Goal: Contribute content: Add original content to the website for others to see

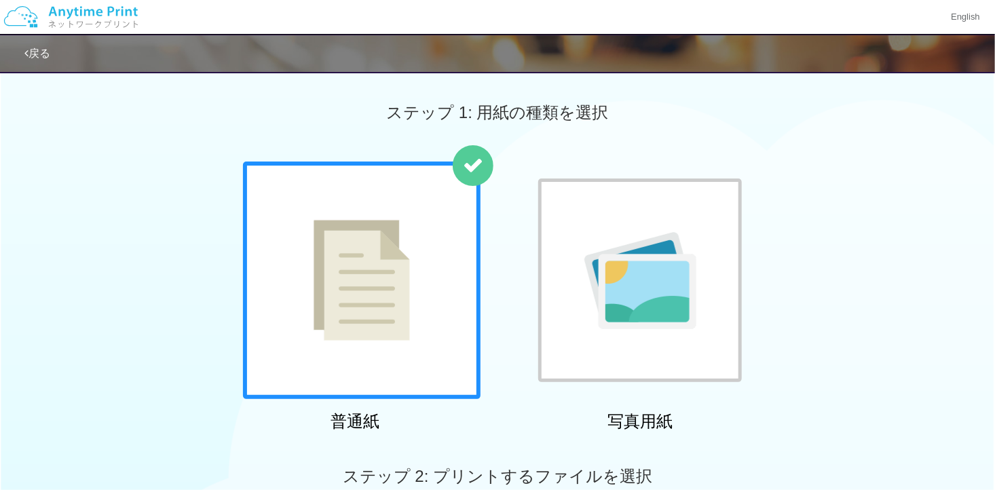
click at [629, 251] on img at bounding box center [640, 280] width 112 height 97
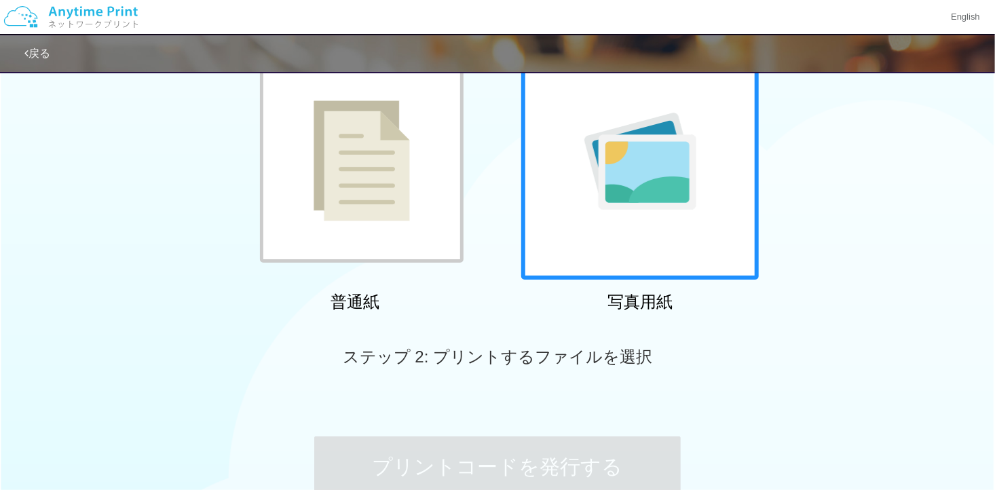
scroll to position [265, 0]
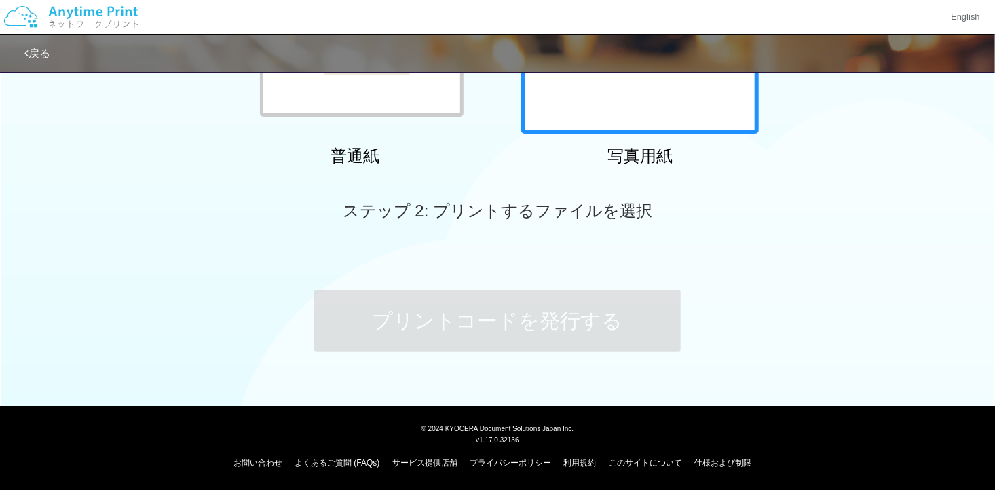
click at [642, 103] on div at bounding box center [639, 14] width 237 height 237
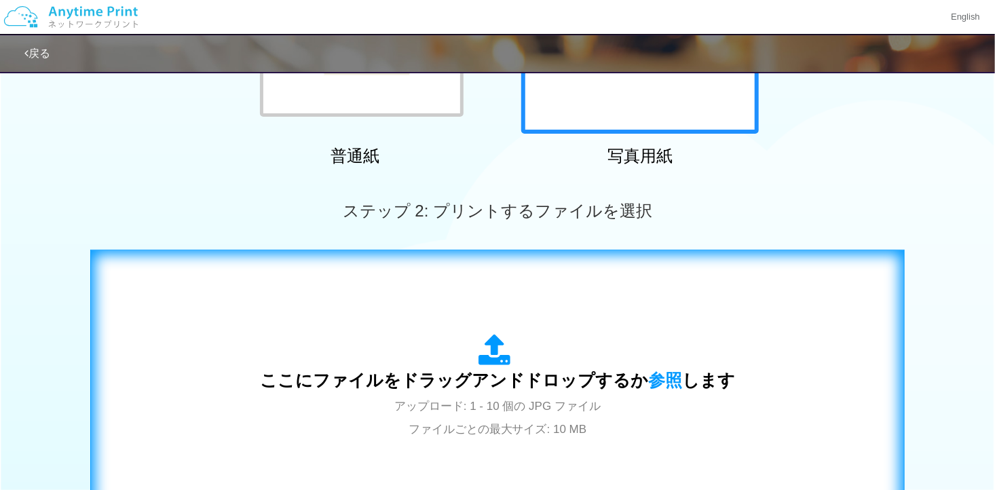
click at [534, 334] on div "ここにファイルをドラッグアンドドロップするか 参照 します アップロード: 1 - 10 個の JPG ファイル ファイルごとの最大サイズ: 10 MB" at bounding box center [497, 387] width 475 height 106
click at [442, 339] on div "ここにファイルをドラッグアンドドロップするか 参照 します アップロード: 1 - 10 個の JPG ファイル ファイルごとの最大サイズ: 10 MB" at bounding box center [497, 387] width 475 height 106
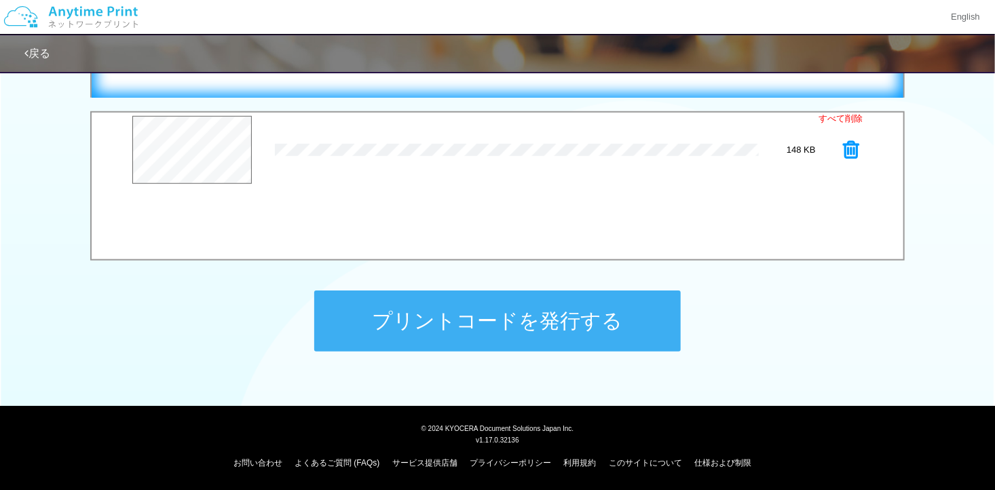
scroll to position [406, 0]
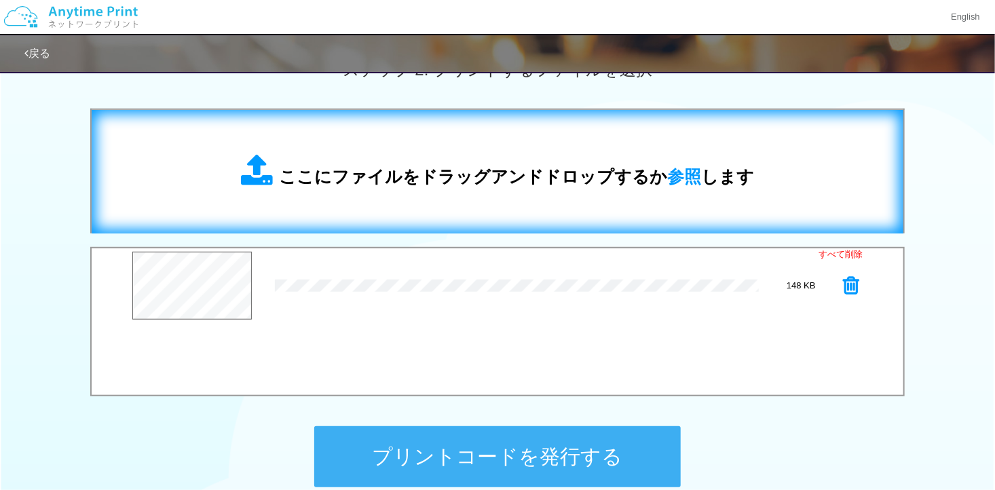
click at [387, 168] on span "ここにファイルをドラッグアンドドロップするか 参照 します" at bounding box center [516, 176] width 475 height 19
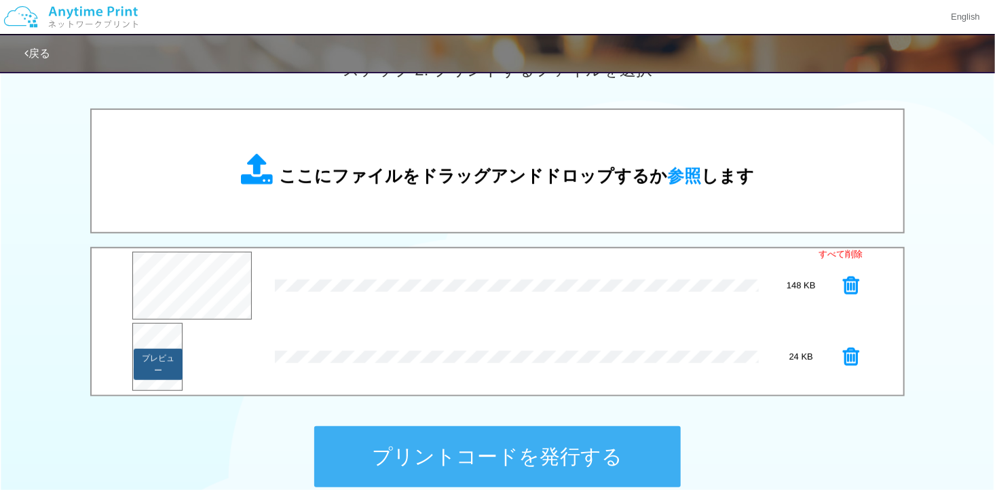
click at [150, 360] on button "プレビュー" at bounding box center [158, 364] width 49 height 31
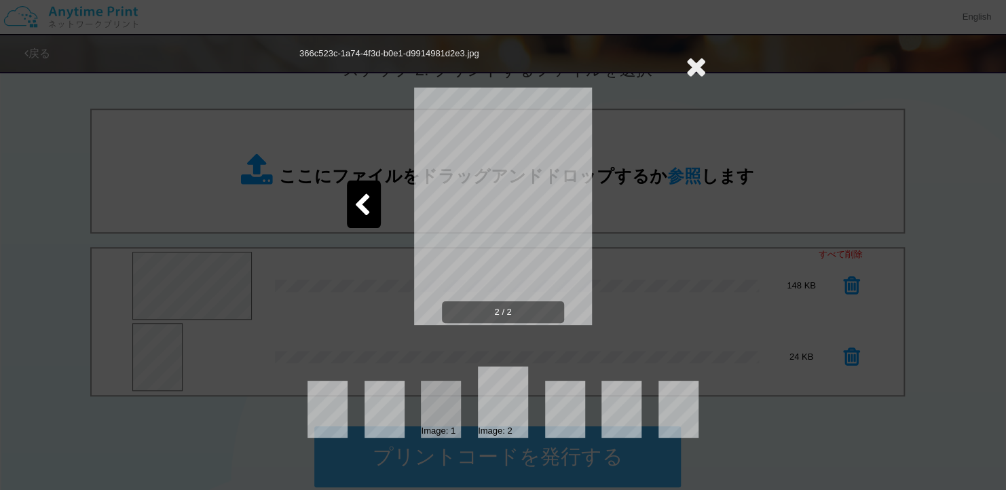
click at [689, 66] on icon at bounding box center [695, 66] width 21 height 27
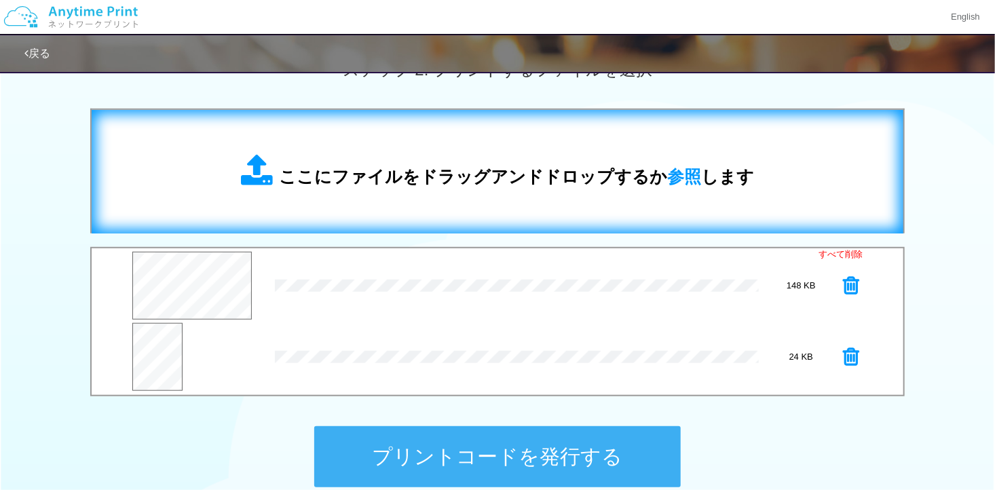
click at [453, 202] on div "ここにファイルをドラッグアンドドロップするか 参照 します" at bounding box center [497, 171] width 784 height 96
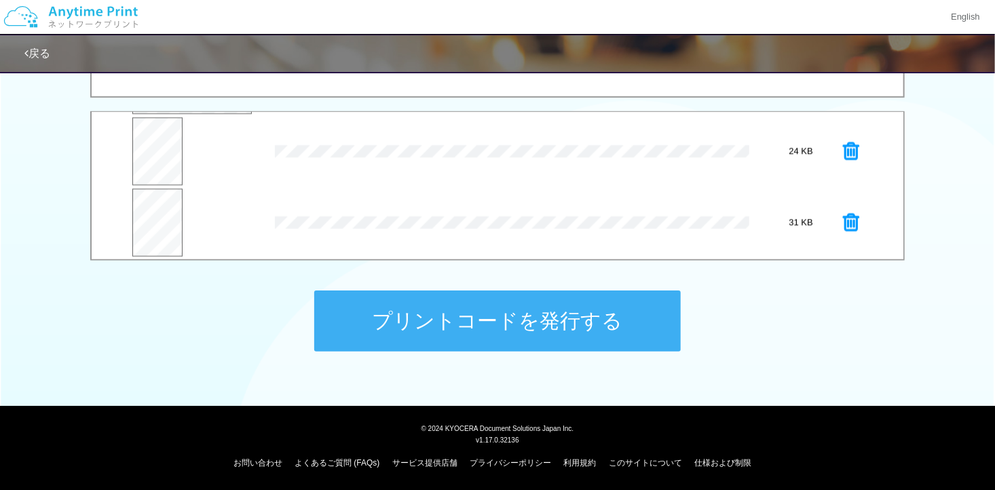
scroll to position [71, 0]
click at [172, 227] on button "プレビュー" at bounding box center [158, 229] width 49 height 31
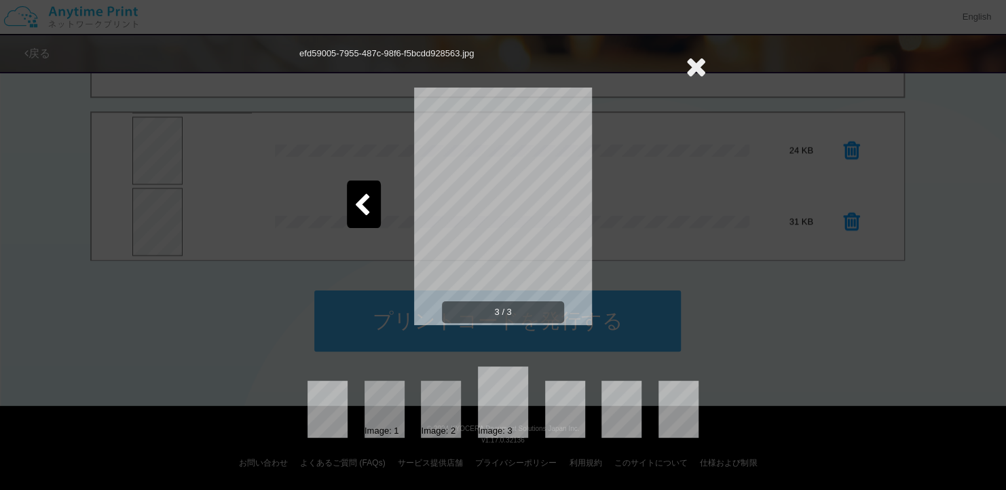
click at [693, 71] on icon at bounding box center [695, 66] width 21 height 27
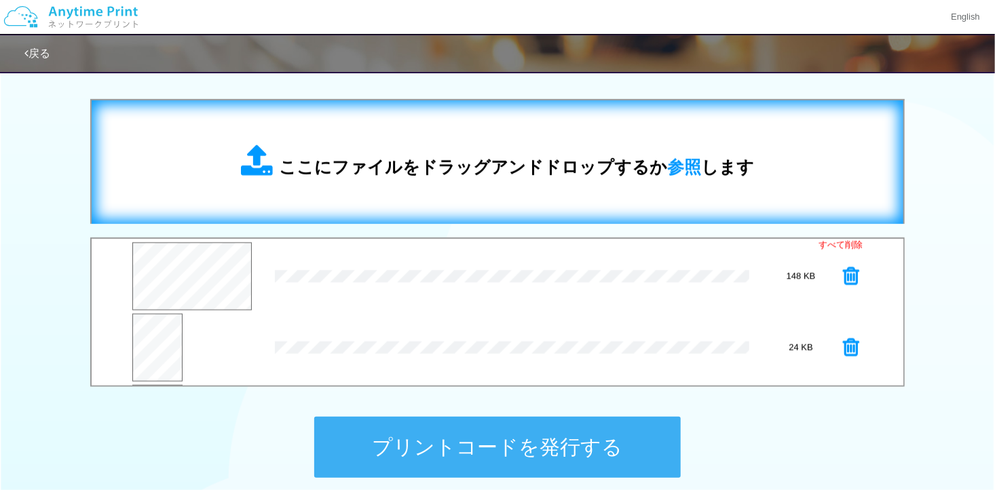
scroll to position [406, 0]
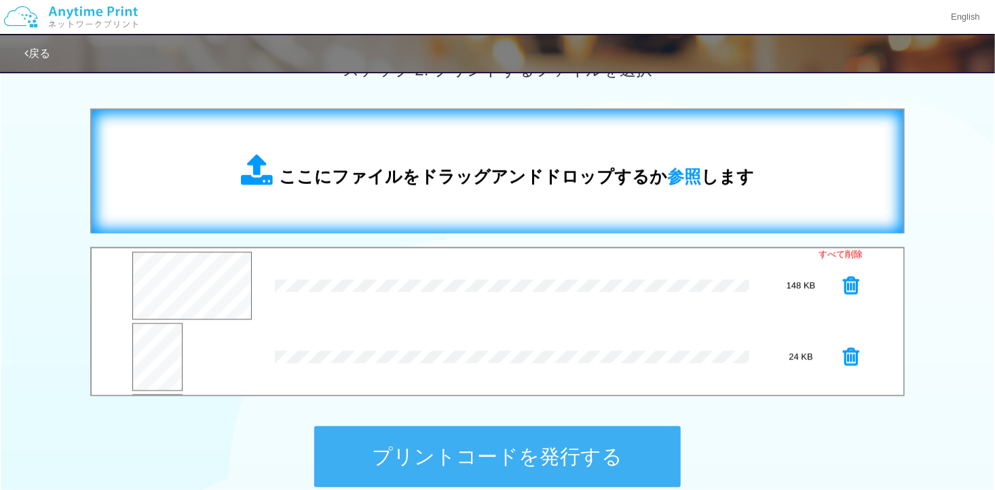
click at [373, 150] on div "ここにファイルをドラッグアンドドロップするか 参照 します" at bounding box center [497, 171] width 784 height 96
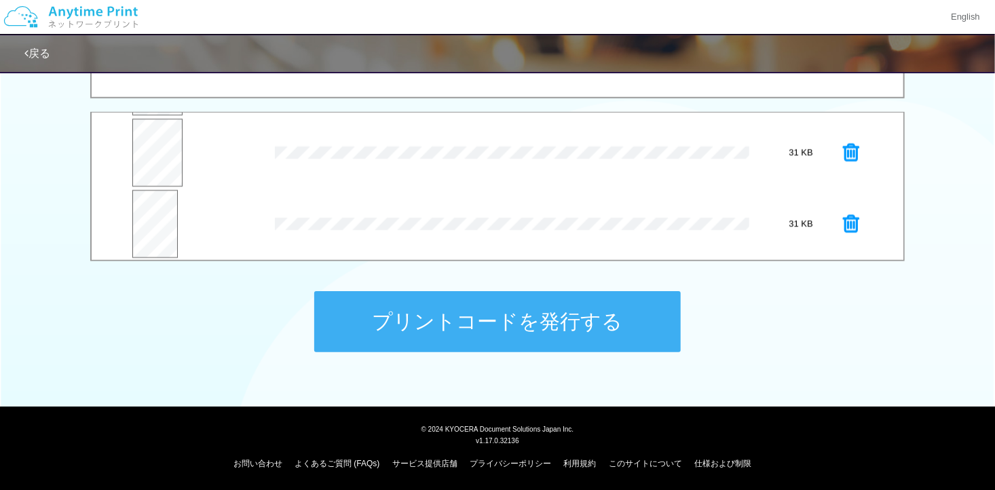
scroll to position [141, 0]
click at [154, 215] on button "プレビュー" at bounding box center [154, 230] width 46 height 31
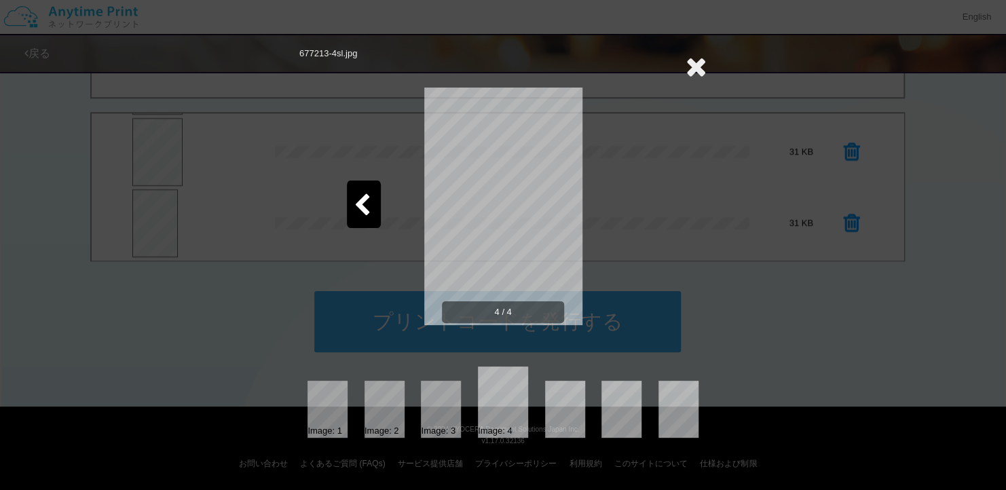
click at [691, 66] on icon at bounding box center [695, 66] width 21 height 27
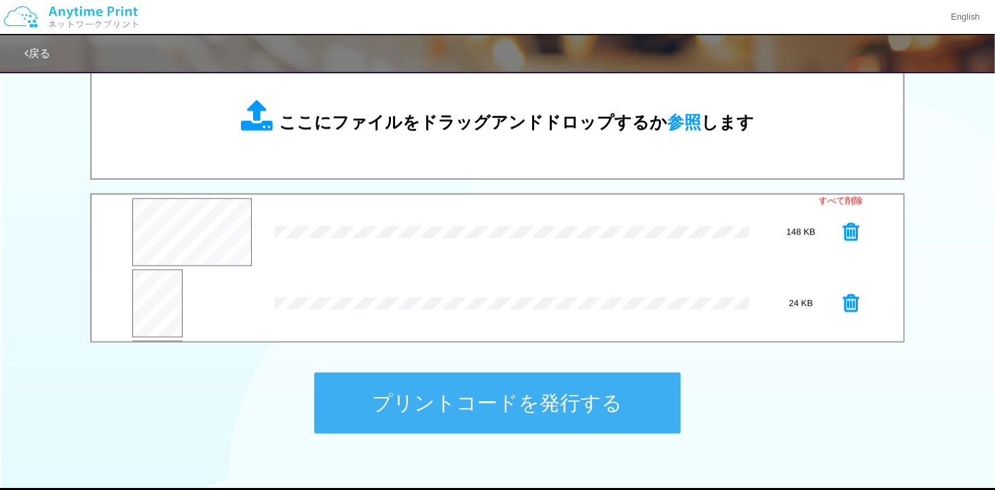
scroll to position [406, 0]
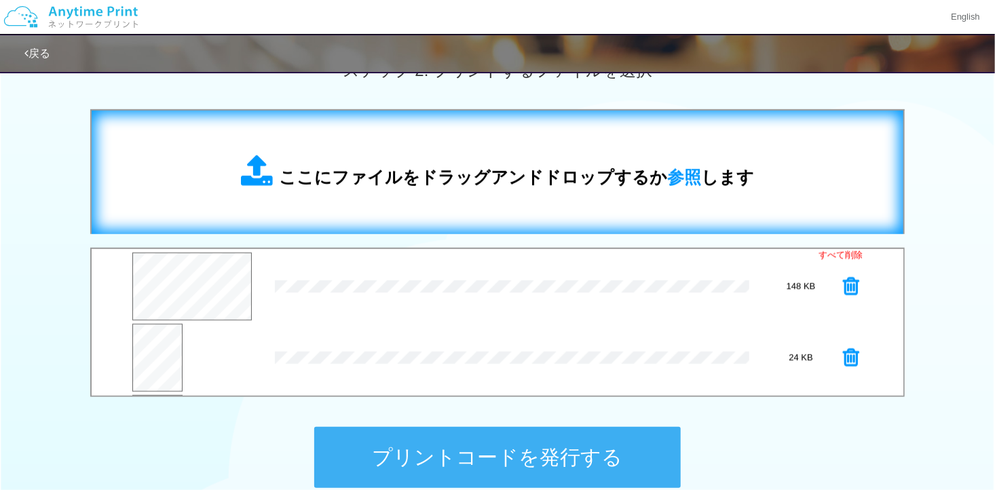
click at [459, 155] on div "ここにファイルをドラッグアンドドロップするか 参照 します" at bounding box center [497, 172] width 513 height 35
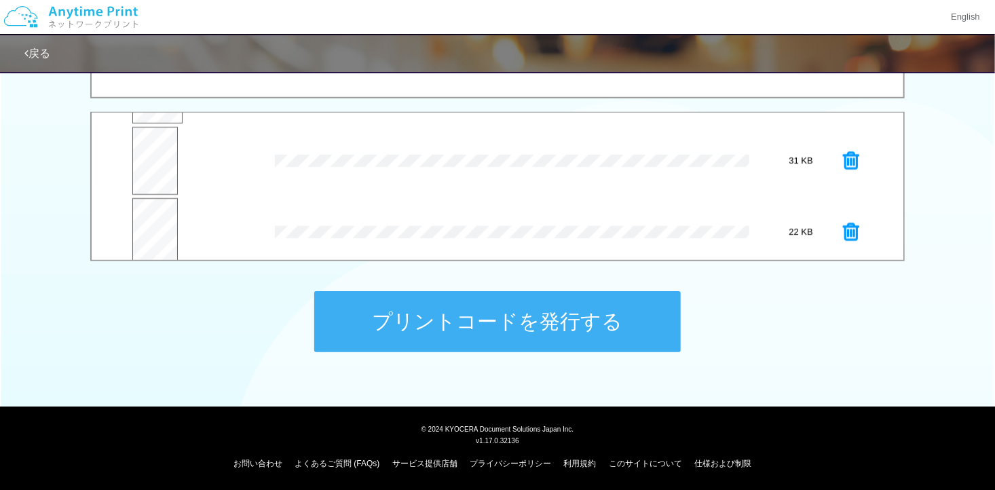
scroll to position [212, 0]
click at [151, 218] on button "プレビュー" at bounding box center [154, 230] width 46 height 31
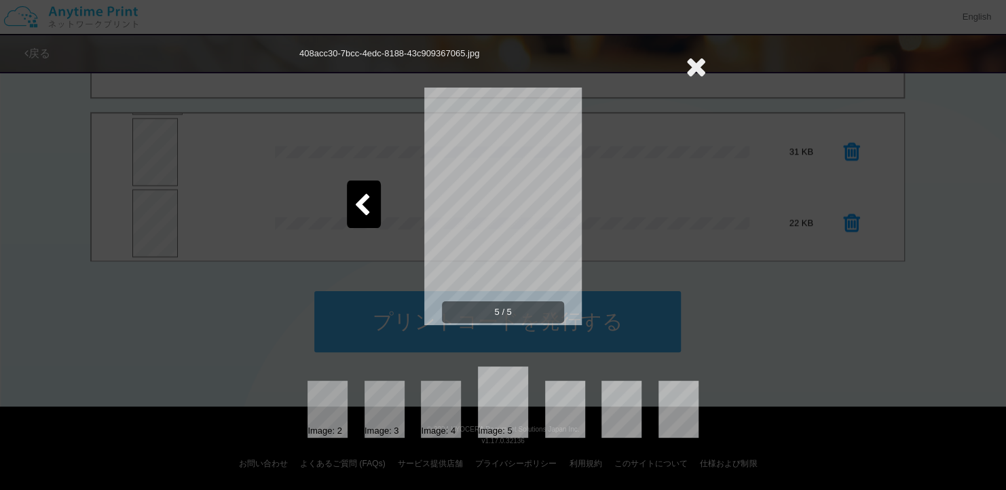
click at [692, 66] on icon at bounding box center [695, 66] width 21 height 27
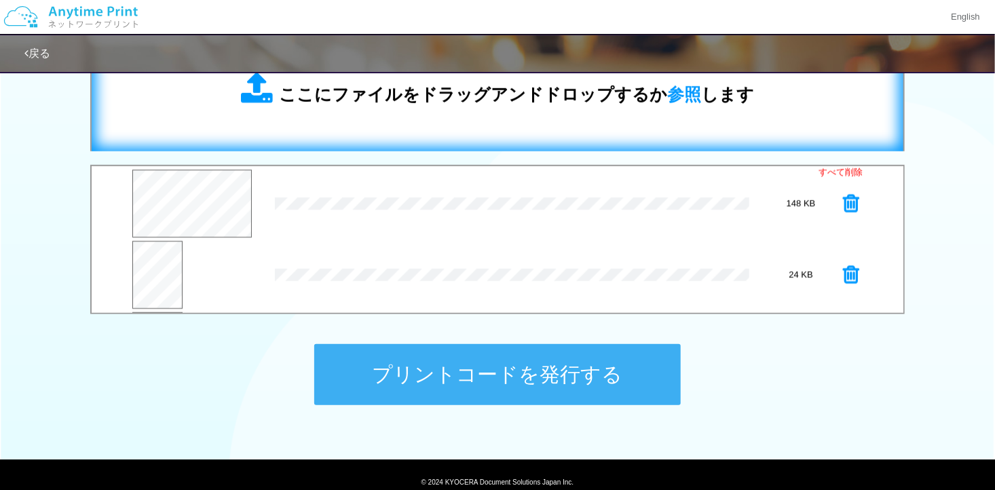
scroll to position [406, 0]
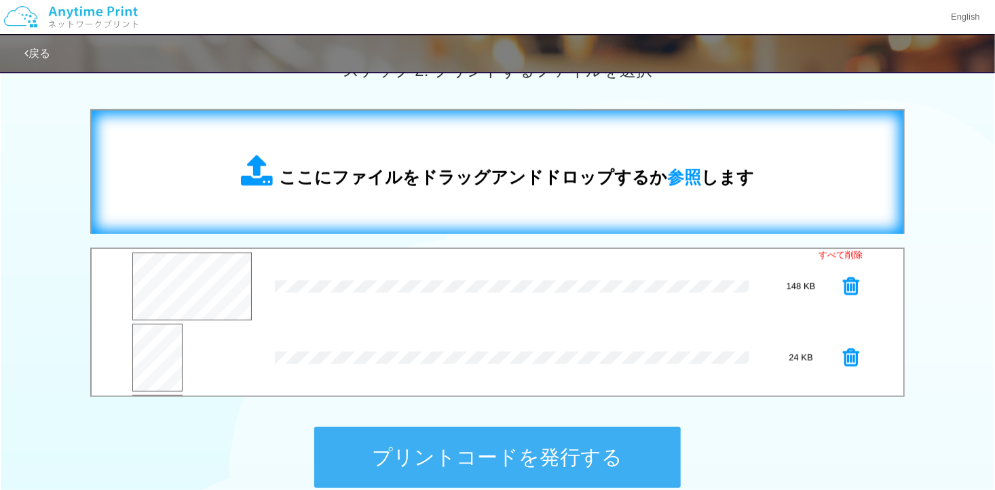
click at [464, 153] on div "ここにファイルをドラッグアンドドロップするか 参照 します" at bounding box center [497, 172] width 784 height 96
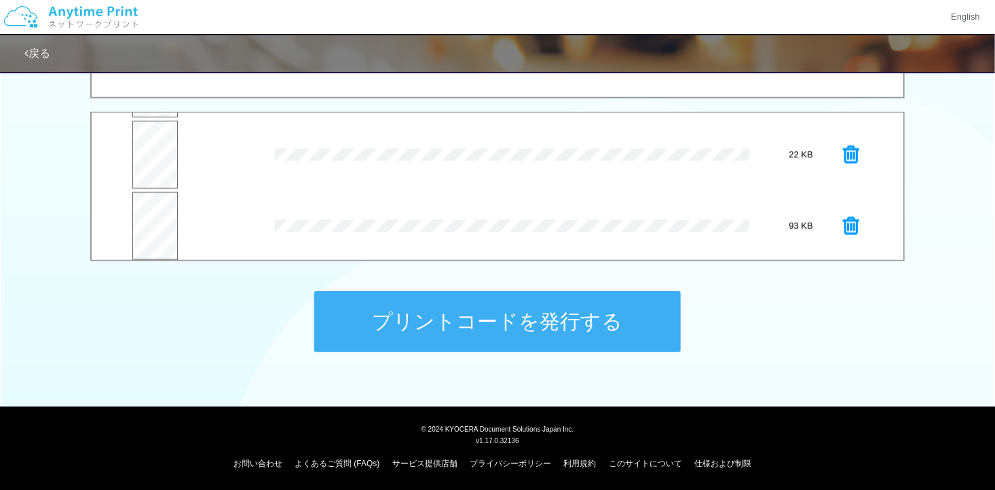
scroll to position [284, 0]
click at [157, 221] on button "プレビュー" at bounding box center [154, 230] width 46 height 31
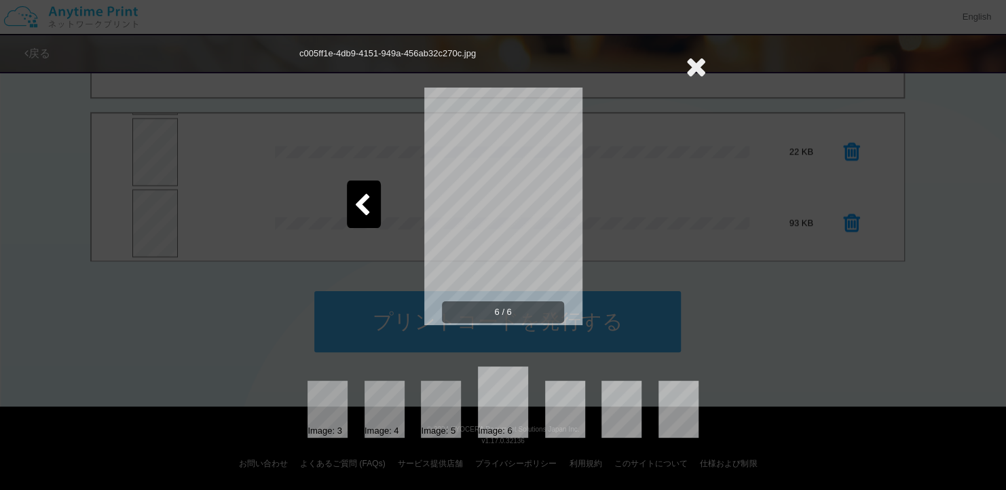
click at [370, 193] on div at bounding box center [364, 203] width 34 height 47
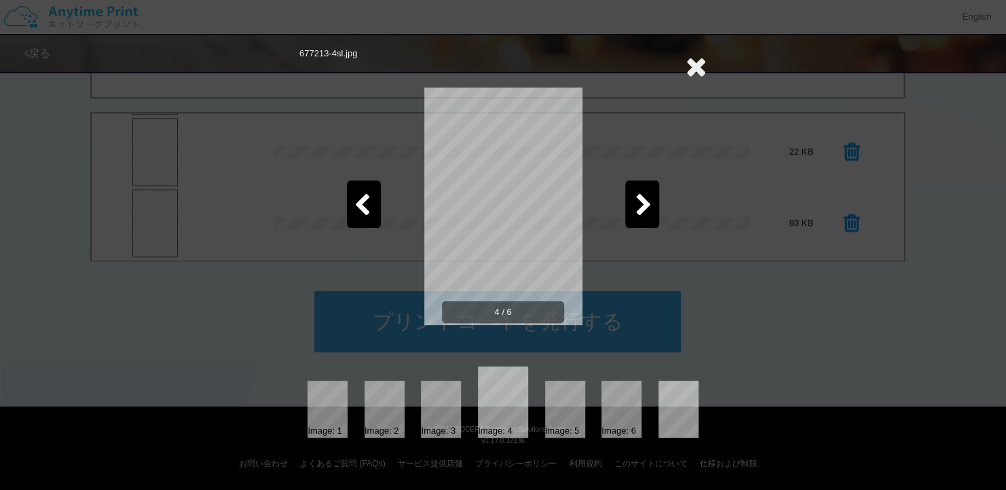
click at [370, 193] on div at bounding box center [364, 203] width 34 height 47
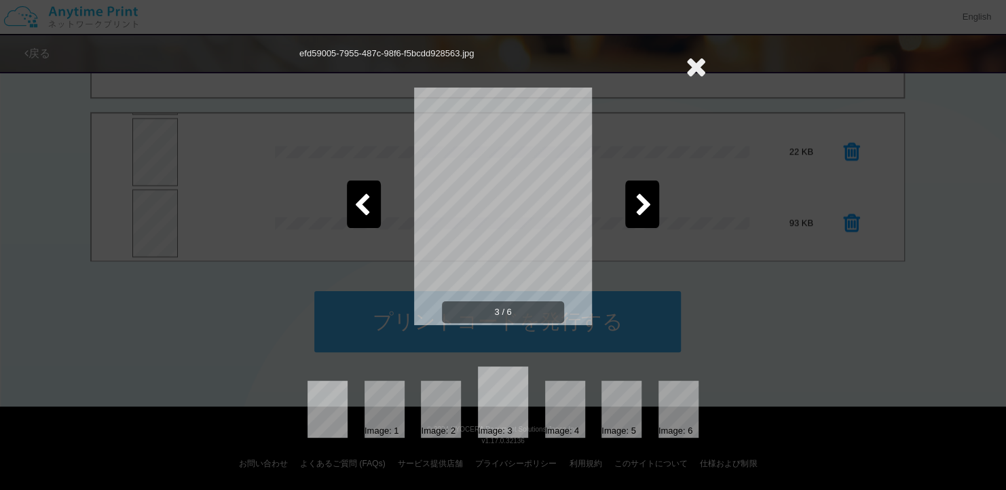
click at [693, 60] on icon at bounding box center [695, 66] width 21 height 27
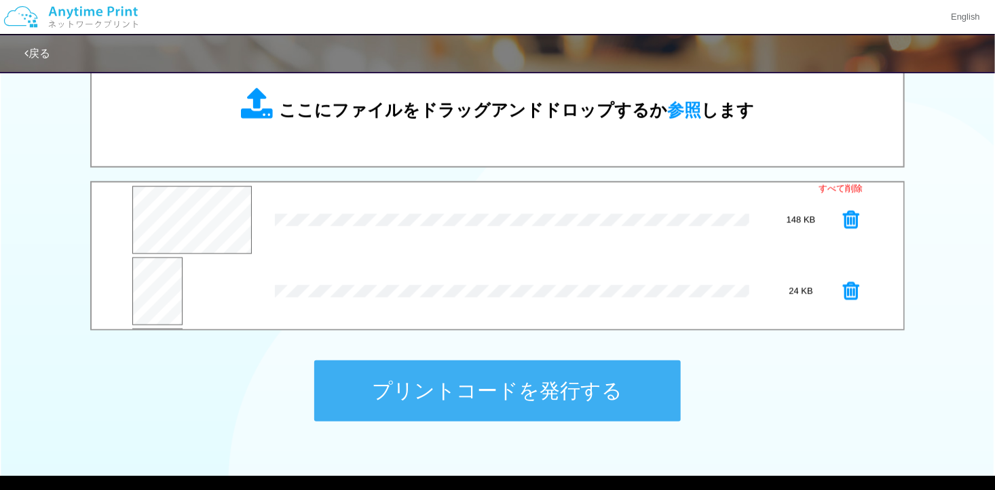
scroll to position [406, 0]
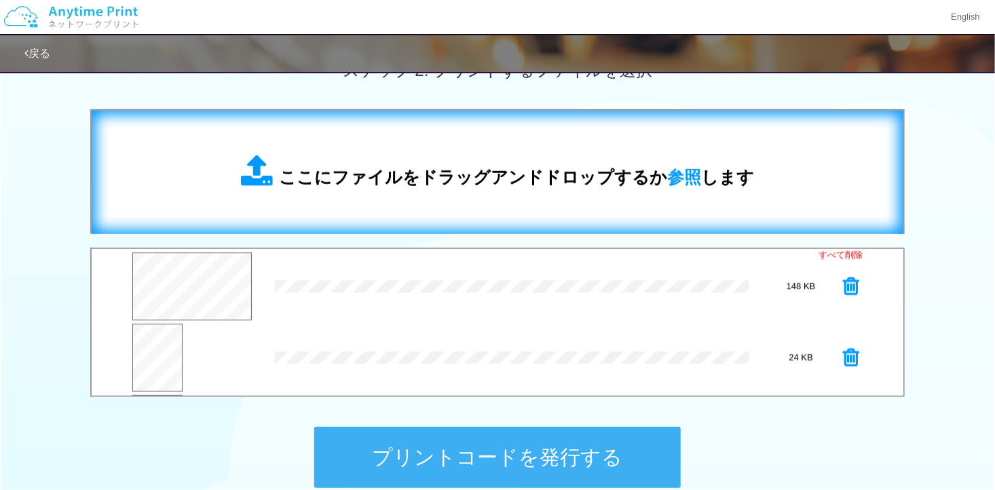
click at [508, 145] on div "ここにファイルをドラッグアンドドロップするか 参照 します" at bounding box center [497, 172] width 784 height 96
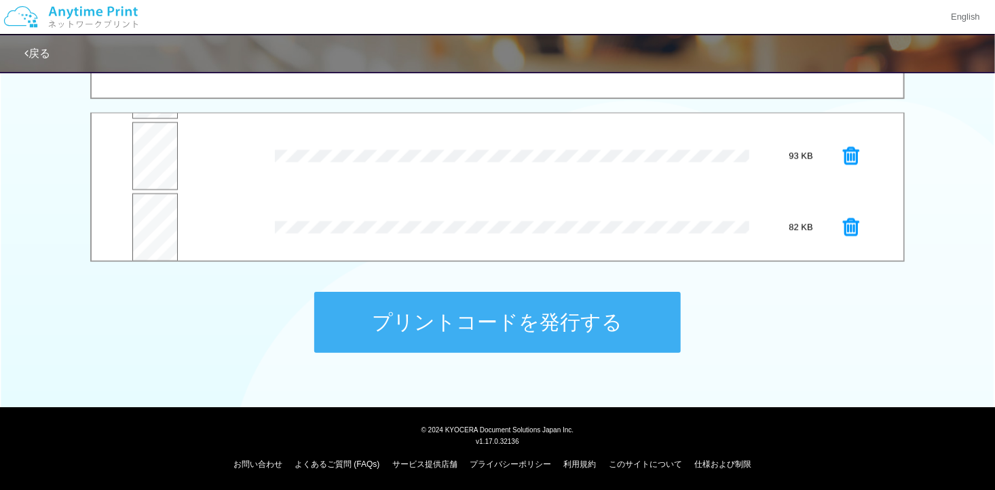
scroll to position [356, 0]
click at [154, 234] on button "プレビュー" at bounding box center [154, 230] width 46 height 31
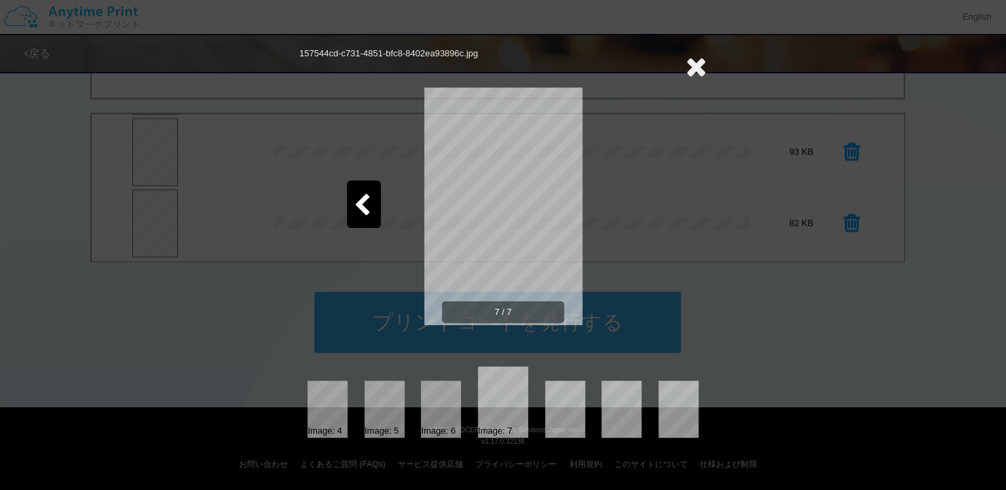
click at [359, 208] on icon at bounding box center [362, 206] width 17 height 24
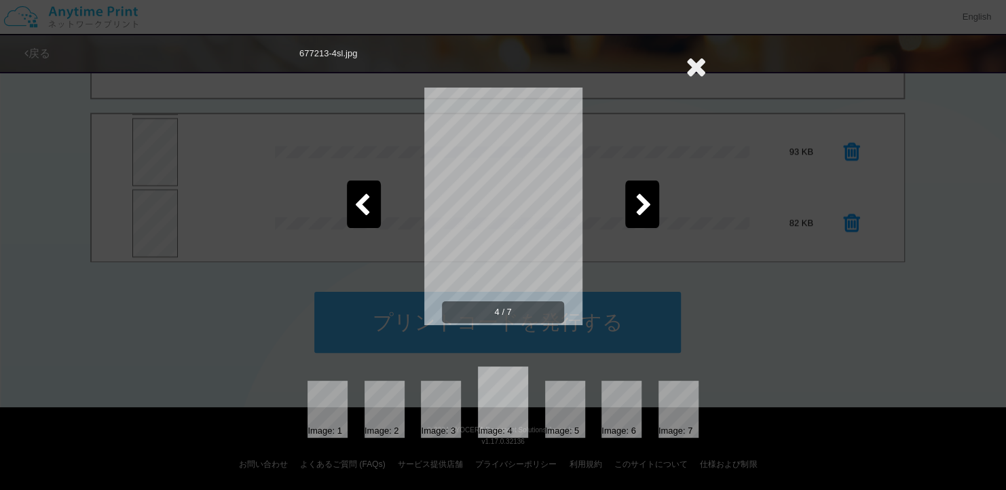
click at [359, 208] on icon at bounding box center [362, 206] width 17 height 24
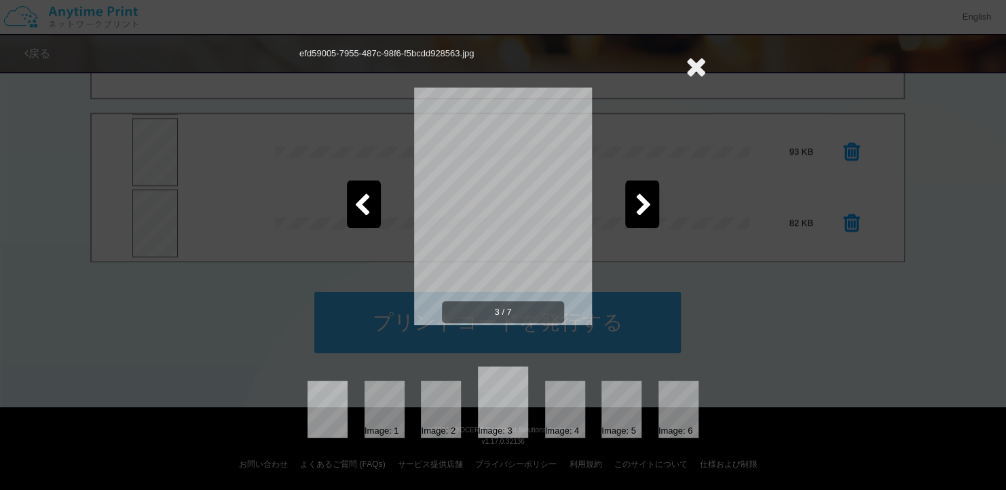
click at [359, 208] on icon at bounding box center [362, 206] width 17 height 24
click at [646, 195] on icon at bounding box center [643, 206] width 17 height 24
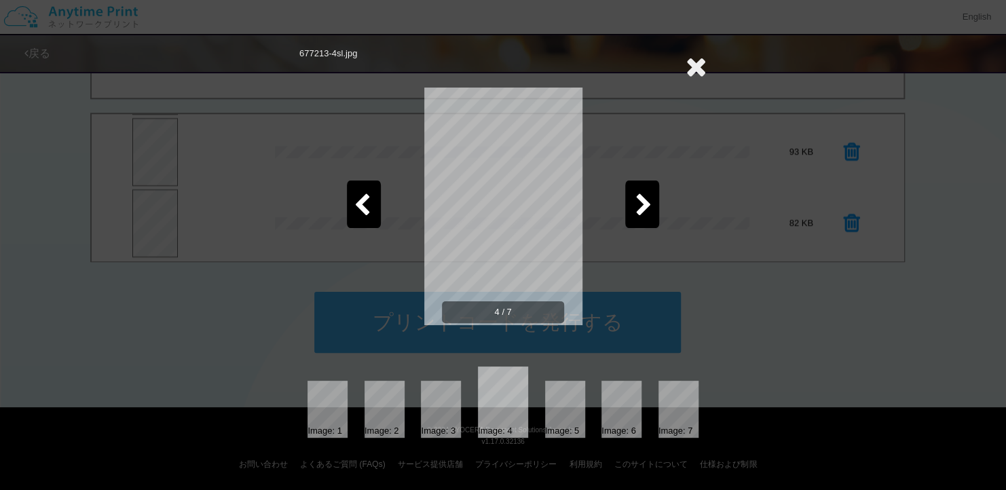
click at [646, 195] on icon at bounding box center [643, 206] width 17 height 24
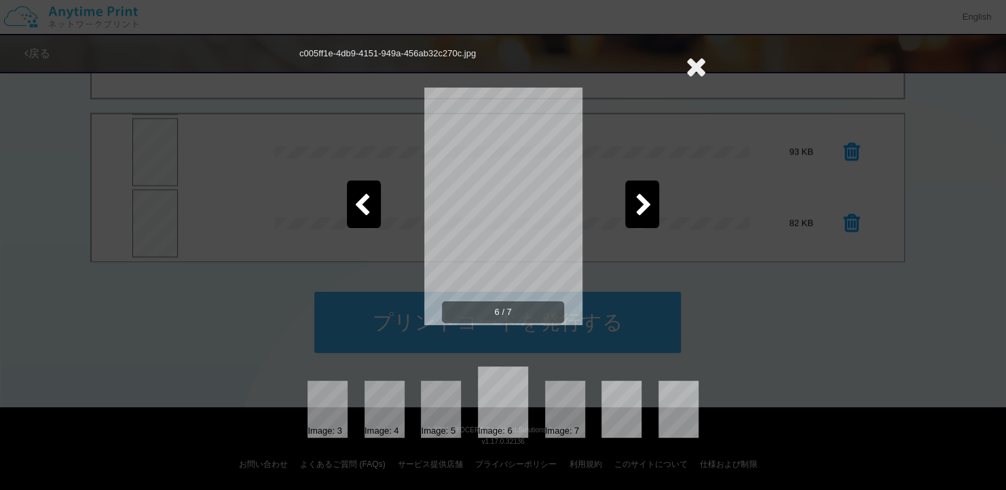
click at [646, 195] on icon at bounding box center [643, 206] width 17 height 24
click at [687, 61] on icon at bounding box center [695, 66] width 21 height 27
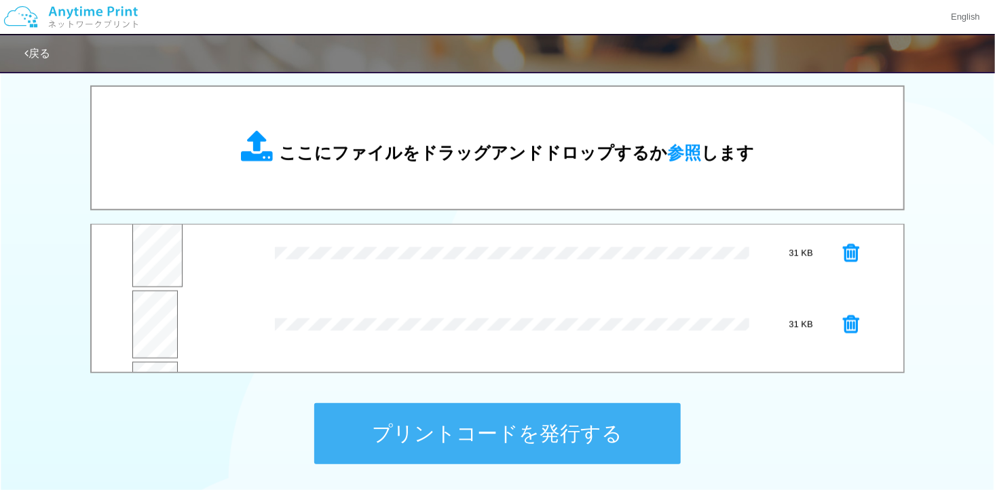
scroll to position [405, 0]
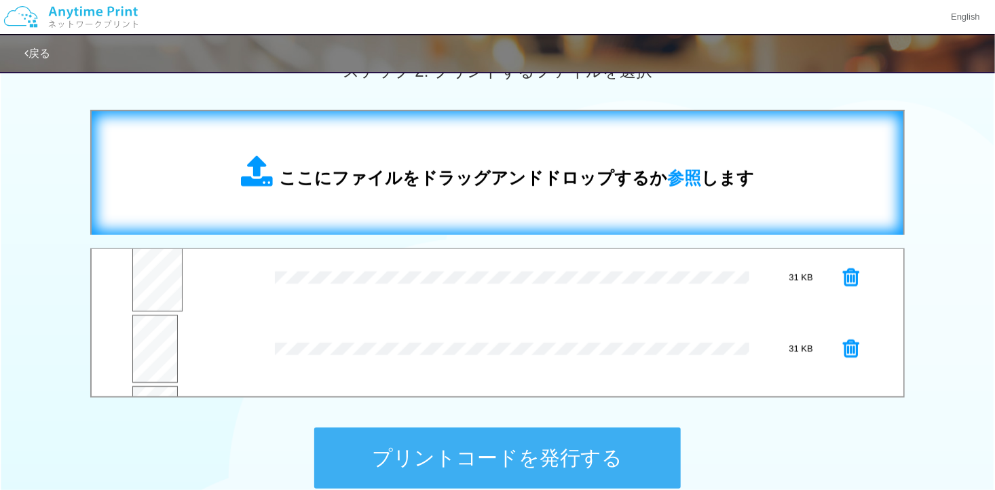
click at [482, 134] on div "ここにファイルをドラッグアンドドロップするか 参照 します" at bounding box center [497, 173] width 784 height 96
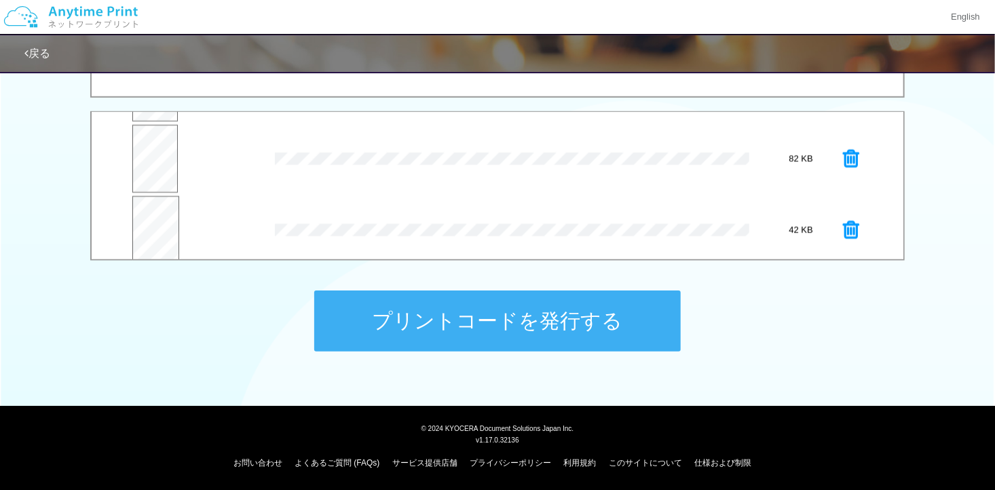
scroll to position [426, 0]
click at [160, 236] on button "プレビュー" at bounding box center [155, 229] width 47 height 31
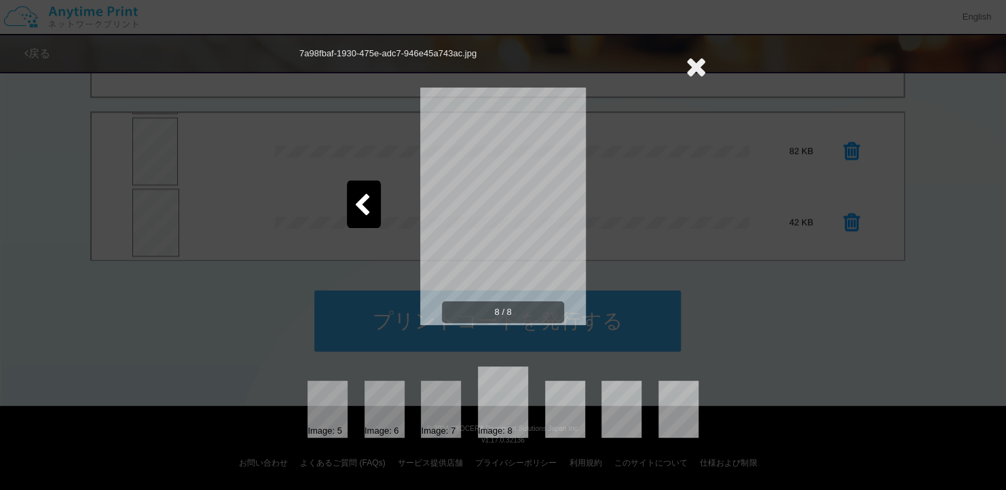
click at [371, 199] on div at bounding box center [364, 203] width 34 height 47
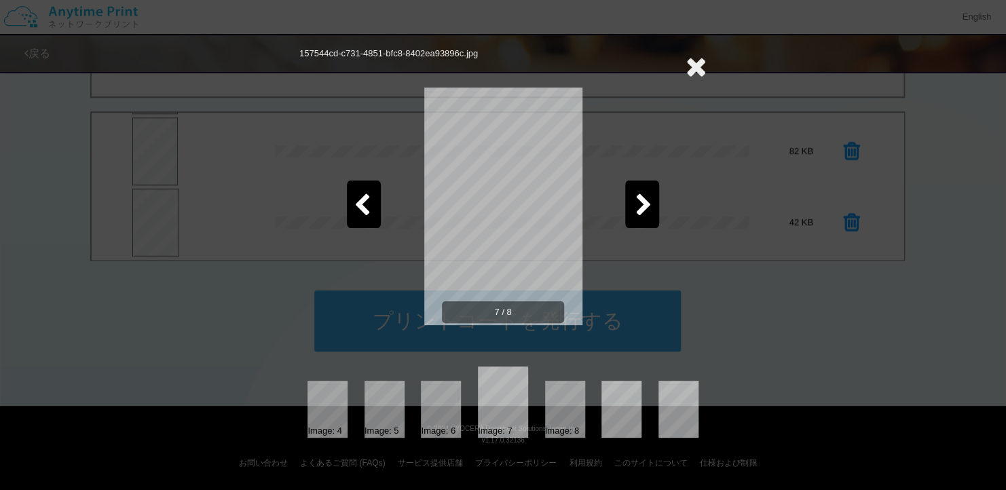
click at [371, 199] on div at bounding box center [364, 203] width 34 height 47
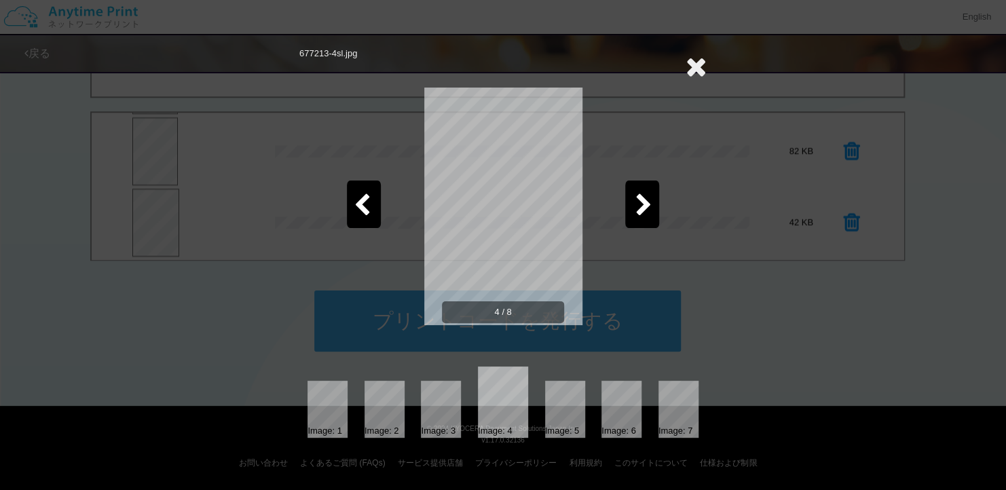
click at [371, 199] on div at bounding box center [364, 203] width 34 height 47
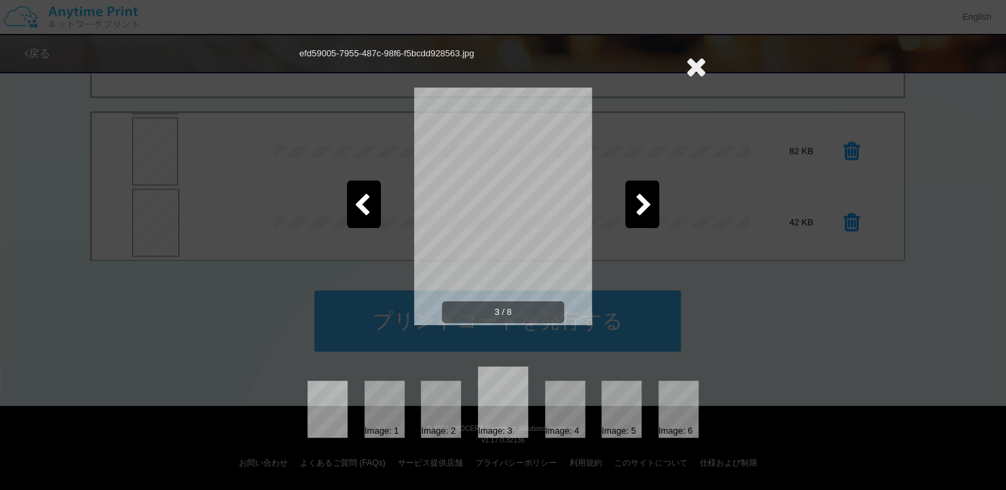
click at [371, 199] on div at bounding box center [364, 203] width 34 height 47
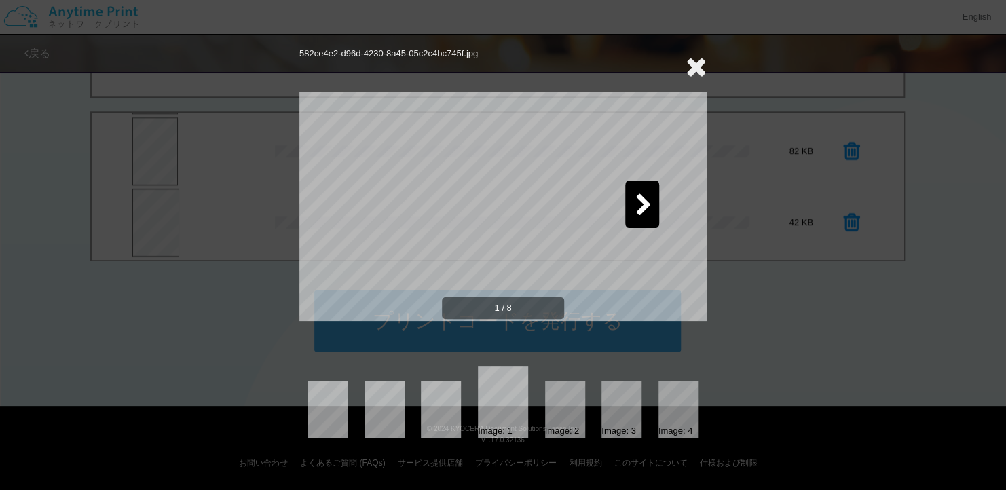
click at [687, 61] on icon at bounding box center [695, 66] width 21 height 27
